Goal: Navigation & Orientation: Find specific page/section

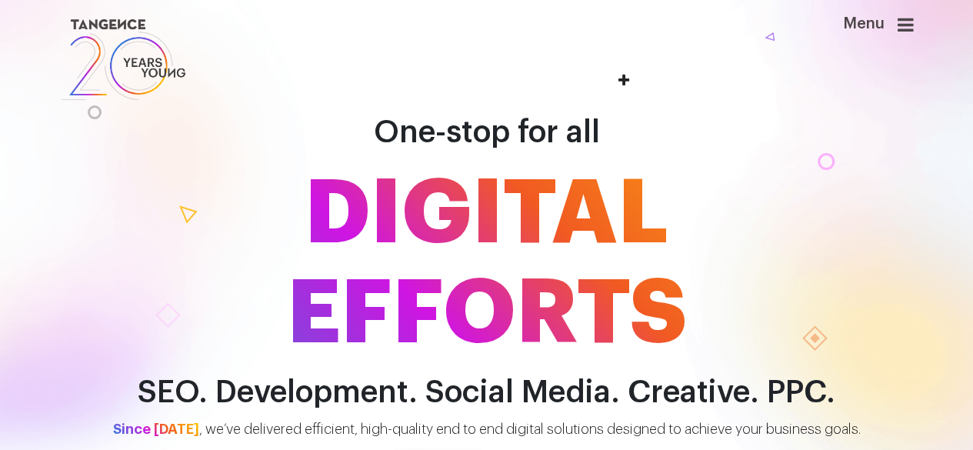
click at [913, 32] on icon at bounding box center [905, 24] width 16 height 18
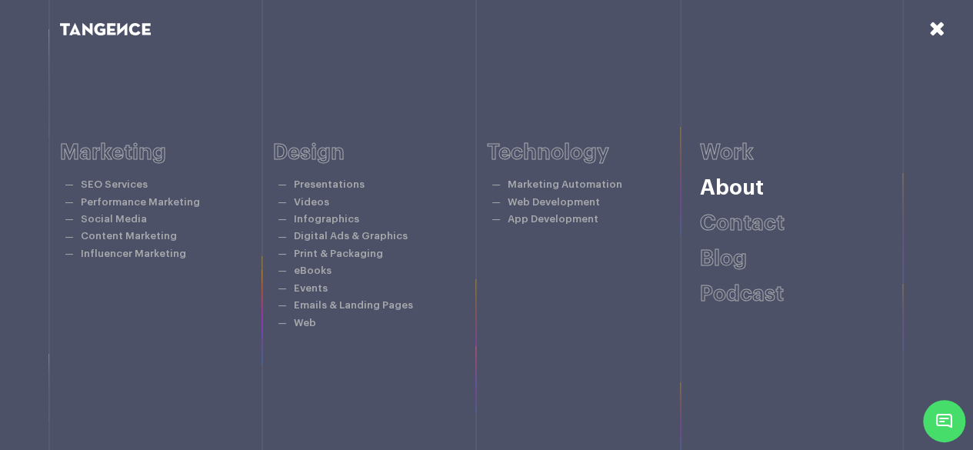
scroll to position [630, 0]
click at [756, 298] on link "Podcast" at bounding box center [742, 294] width 84 height 22
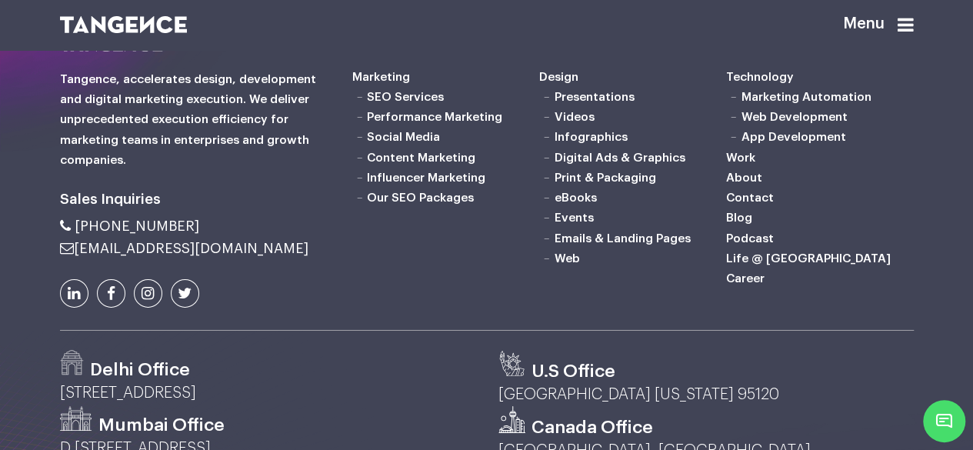
scroll to position [2419, 0]
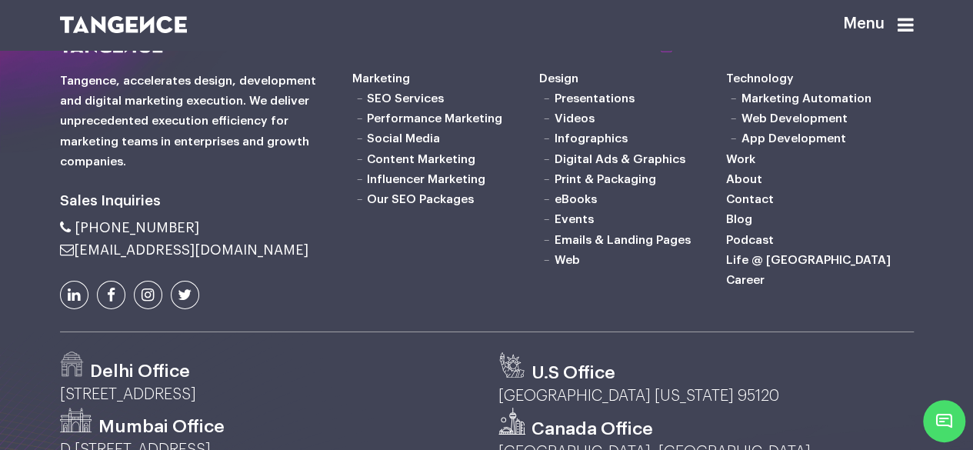
click at [455, 204] on link "Our SEO Packages" at bounding box center [420, 199] width 107 height 12
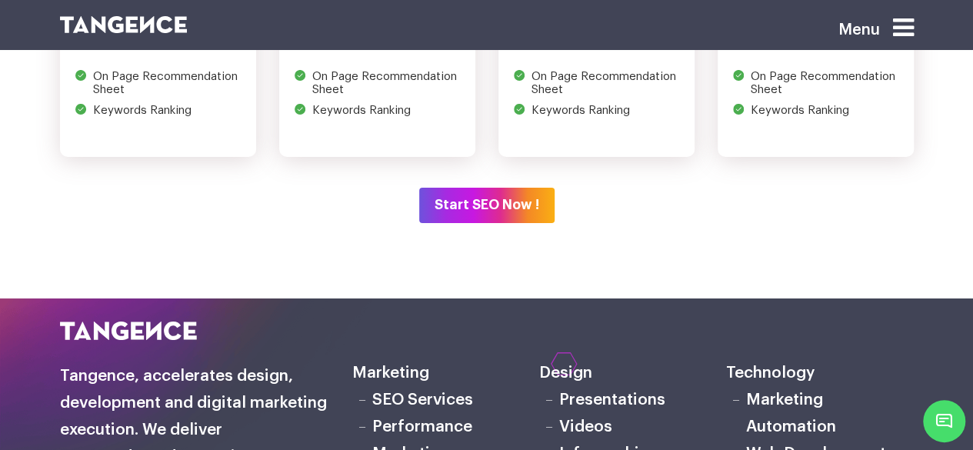
scroll to position [2718, 0]
